Goal: Task Accomplishment & Management: Use online tool/utility

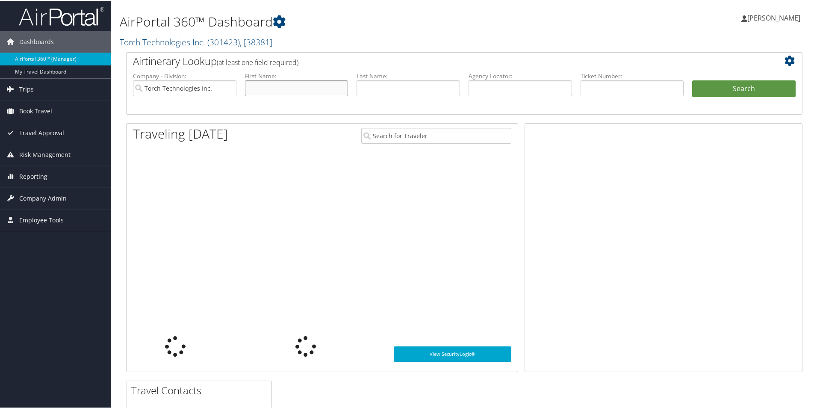
click at [280, 83] on input "text" at bounding box center [296, 87] width 103 height 16
type input "kegley"
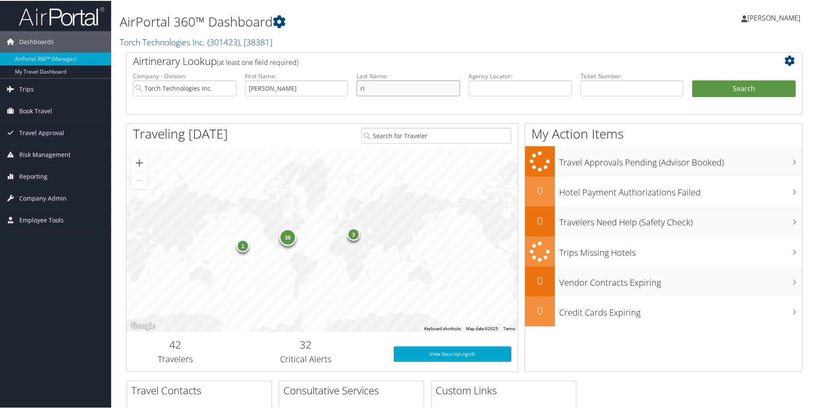
type input "ri"
type input "k"
type input "richard"
type input "kegley"
click at [740, 87] on button "Search" at bounding box center [743, 87] width 103 height 17
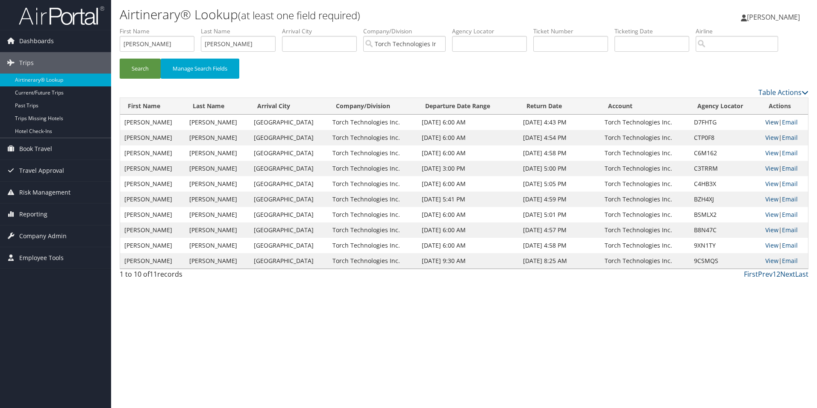
click at [768, 121] on link "View" at bounding box center [771, 122] width 13 height 8
click at [594, 79] on div "Search Manage Search Fields" at bounding box center [464, 73] width 702 height 29
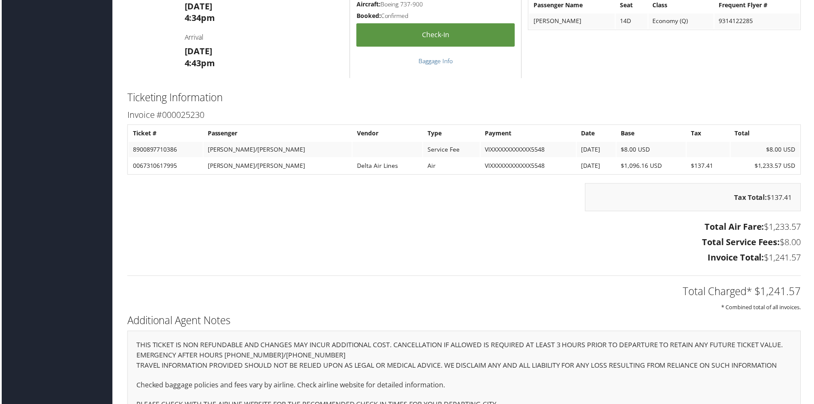
scroll to position [1179, 0]
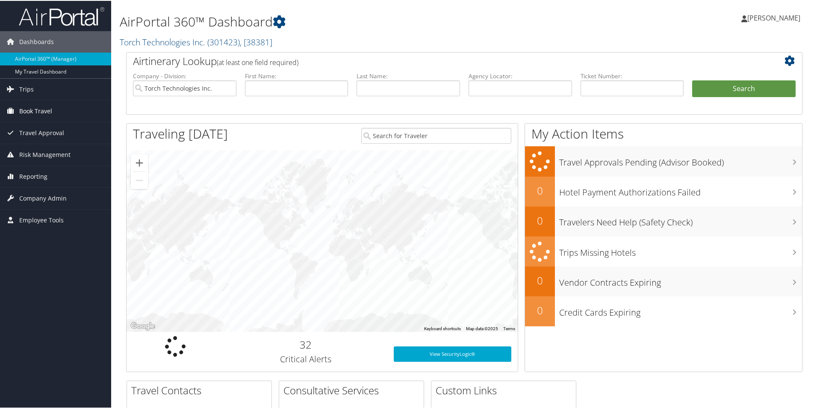
click at [21, 106] on span "Book Travel" at bounding box center [35, 110] width 33 height 21
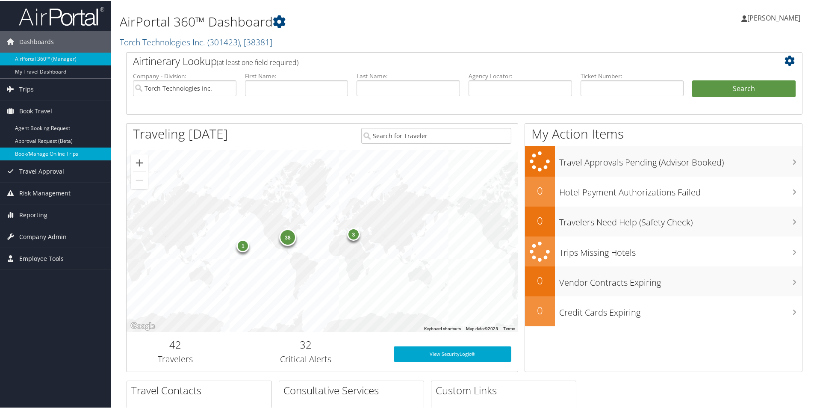
click at [35, 151] on link "Book/Manage Online Trips" at bounding box center [55, 153] width 111 height 13
click at [282, 82] on input "text" at bounding box center [296, 87] width 103 height 16
type input "p"
type input "adrian"
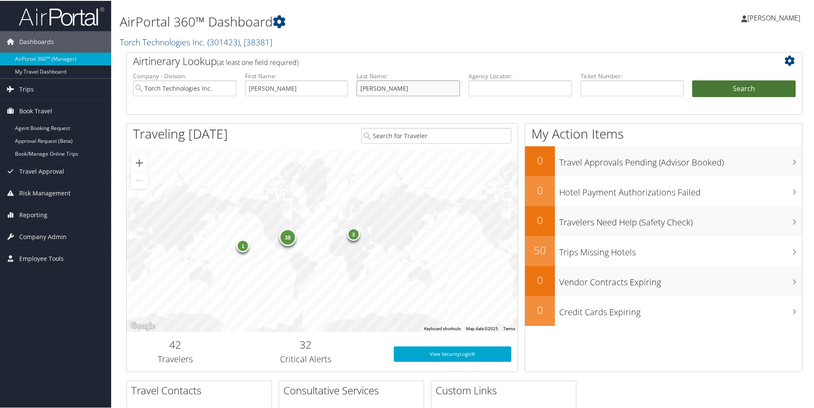
type input "prieto"
click at [729, 88] on button "Search" at bounding box center [743, 87] width 103 height 17
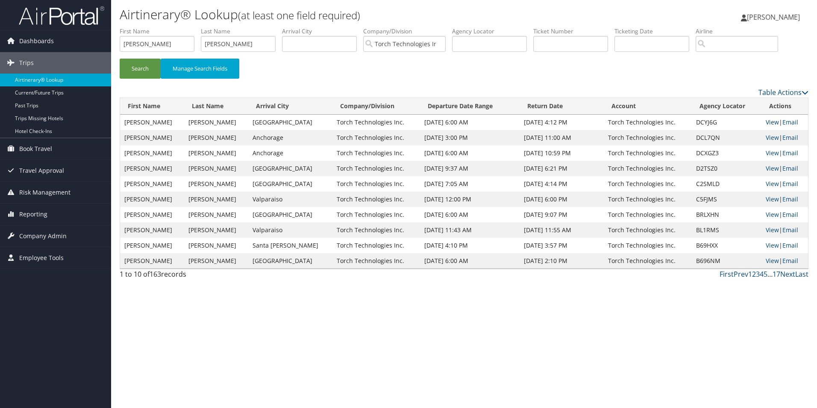
click at [768, 123] on link "View" at bounding box center [772, 122] width 13 height 8
type input "a"
click at [162, 45] on input "text" at bounding box center [157, 44] width 75 height 16
